Goal: Transaction & Acquisition: Purchase product/service

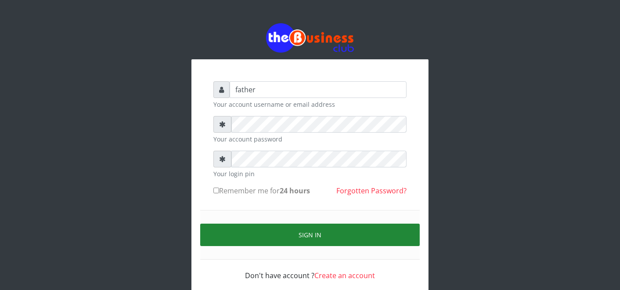
click at [323, 239] on button "Sign in" at bounding box center [309, 234] width 219 height 22
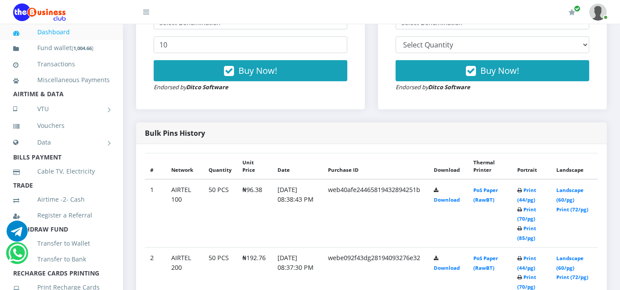
scroll to position [351, 0]
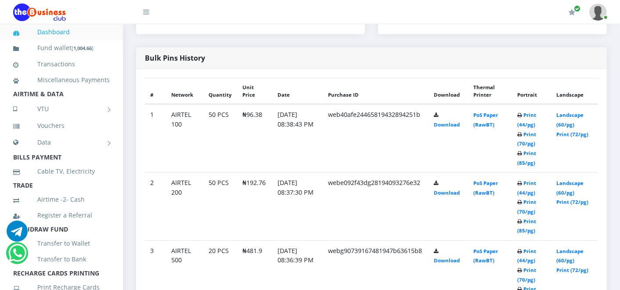
scroll to position [464, 0]
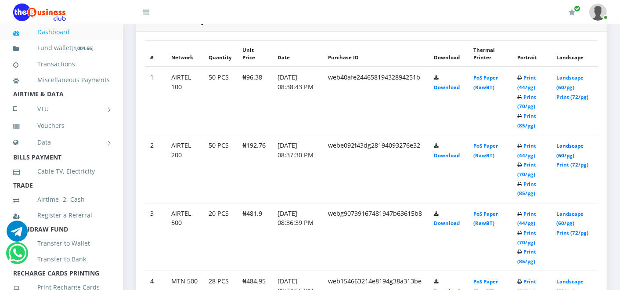
click at [574, 144] on link "Landscape (60/pg)" at bounding box center [569, 150] width 27 height 16
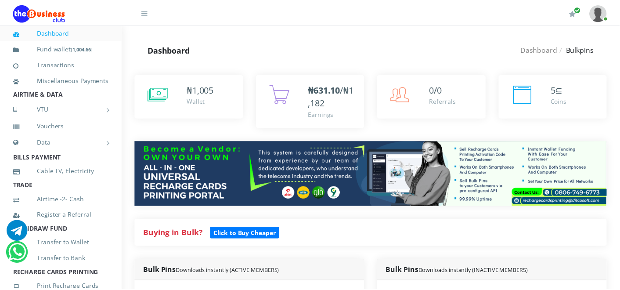
scroll to position [520, 0]
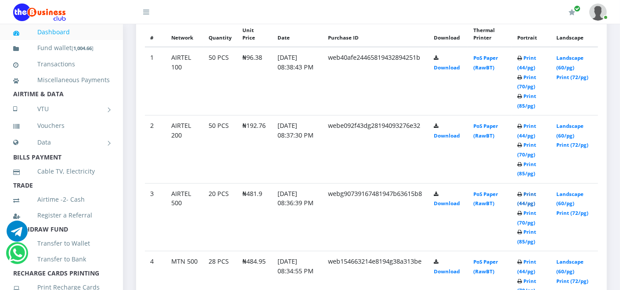
click at [536, 192] on link "Print (44/pg)" at bounding box center [526, 199] width 19 height 16
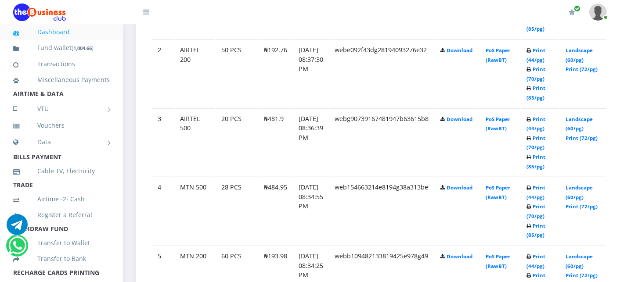
scroll to position [585, 0]
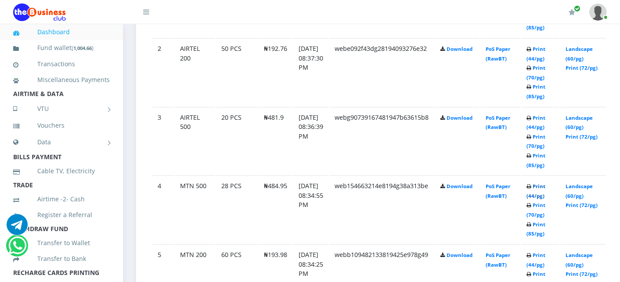
click at [544, 183] on link "Print (44/pg)" at bounding box center [535, 191] width 19 height 16
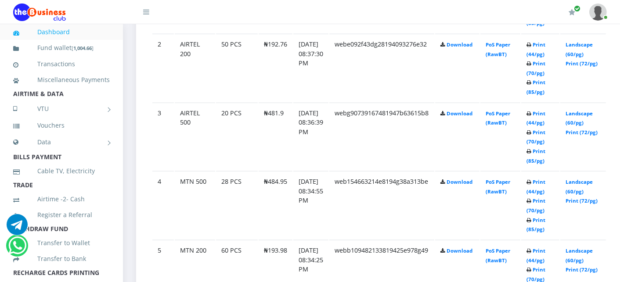
scroll to position [663, 0]
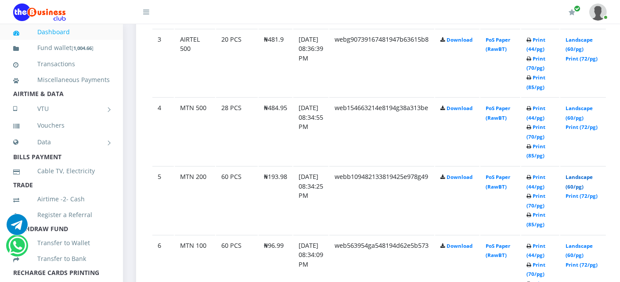
click at [593, 175] on link "Landscape (60/pg)" at bounding box center [578, 182] width 27 height 16
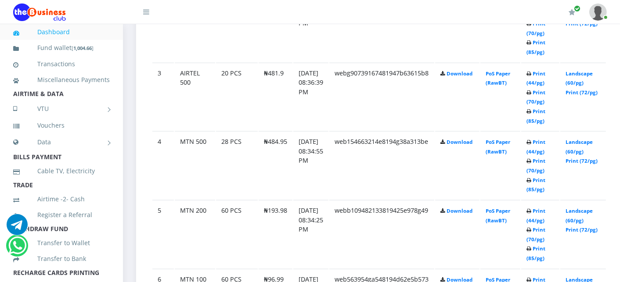
scroll to position [663, 0]
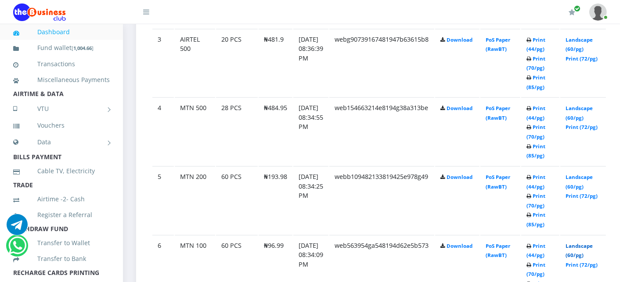
click at [582, 243] on link "Landscape (60/pg)" at bounding box center [578, 251] width 27 height 16
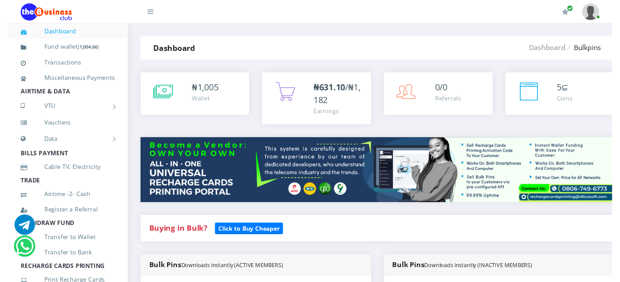
scroll to position [200, 0]
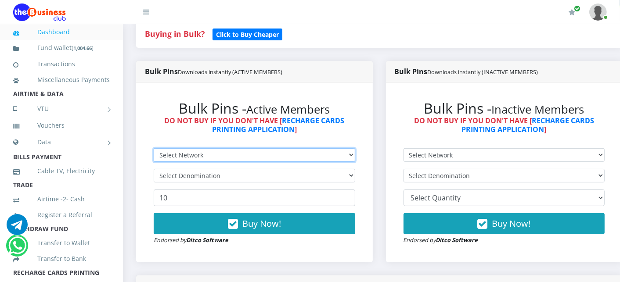
click at [277, 153] on select "Select Network MTN Globacom 9Mobile Airtel" at bounding box center [254, 155] width 201 height 14
select select "Glo"
click at [154, 149] on select "Select Network MTN Globacom 9Mobile Airtel" at bounding box center [254, 155] width 201 height 14
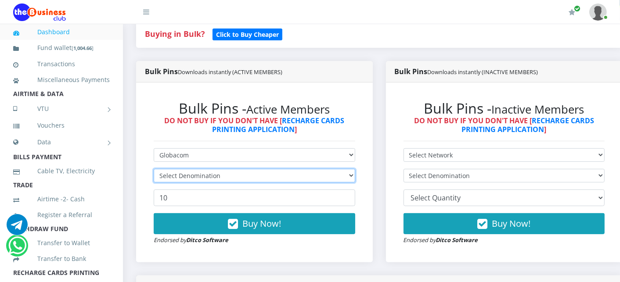
click at [187, 176] on select "Select Denomination" at bounding box center [254, 176] width 201 height 14
select select "96.55-100"
click at [154, 170] on select "Select Denomination Glo NGN100 - ₦96.55 Glo NGN200 - ₦193.10 Glo NGN500 - ₦482.…" at bounding box center [254, 176] width 201 height 14
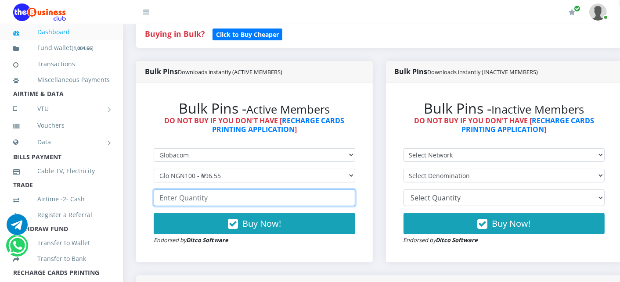
click at [181, 198] on input "number" at bounding box center [254, 198] width 201 height 17
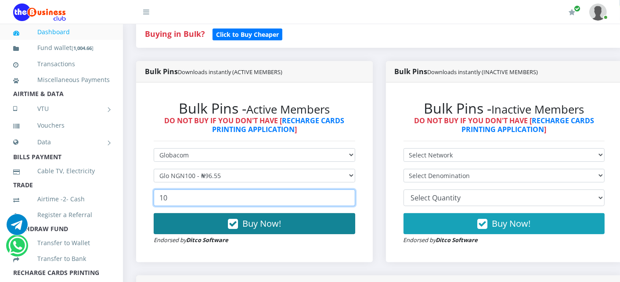
type input "10"
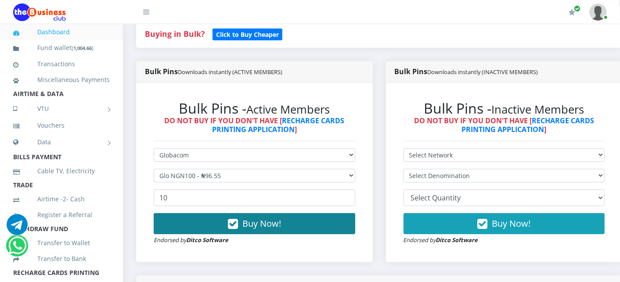
click at [213, 224] on button "Buy Now!" at bounding box center [254, 223] width 201 height 21
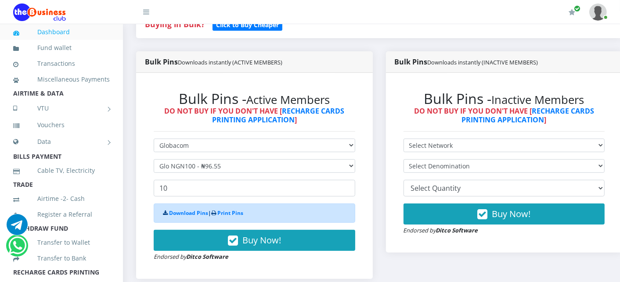
scroll to position [191, 0]
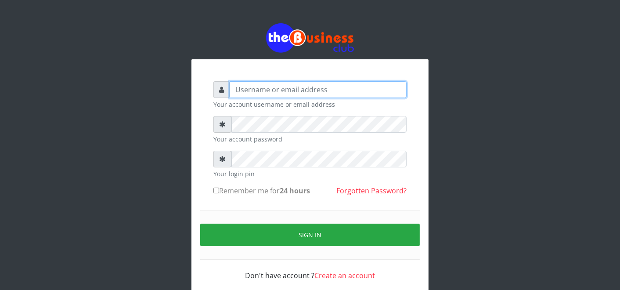
click at [244, 90] on input "text" at bounding box center [318, 89] width 177 height 17
click at [243, 91] on input "fater" at bounding box center [318, 89] width 177 height 17
type input "father"
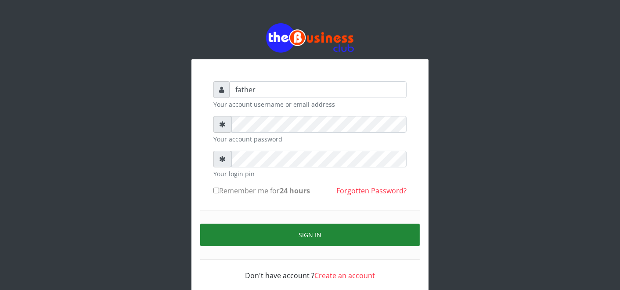
click at [309, 230] on button "Sign in" at bounding box center [309, 234] width 219 height 22
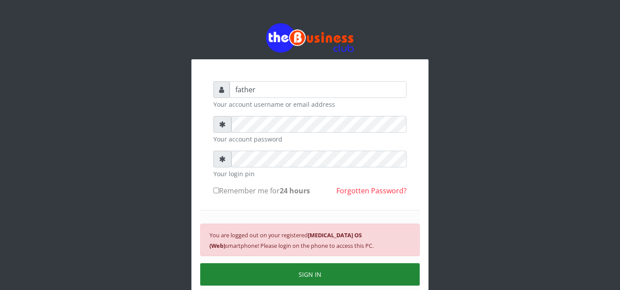
click at [310, 270] on button "SIGN IN" at bounding box center [309, 274] width 219 height 22
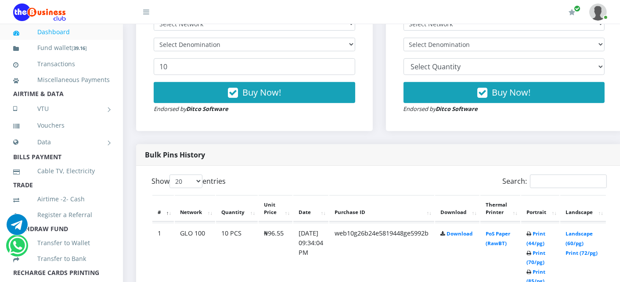
scroll to position [371, 0]
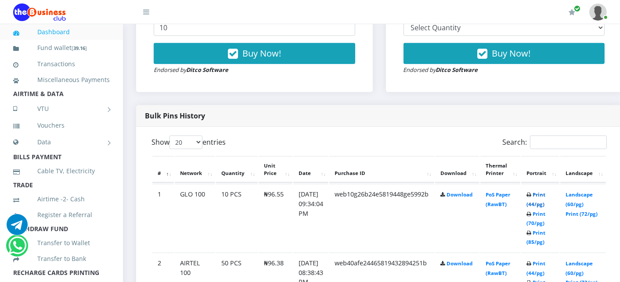
click at [545, 194] on link "Print (44/pg)" at bounding box center [535, 199] width 19 height 16
